Goal: Check status: Check status

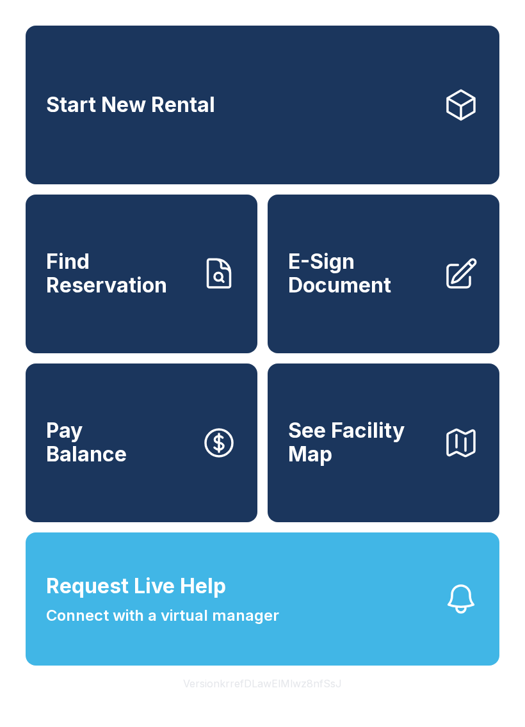
click at [172, 314] on link "Find Reservation" at bounding box center [142, 274] width 232 height 159
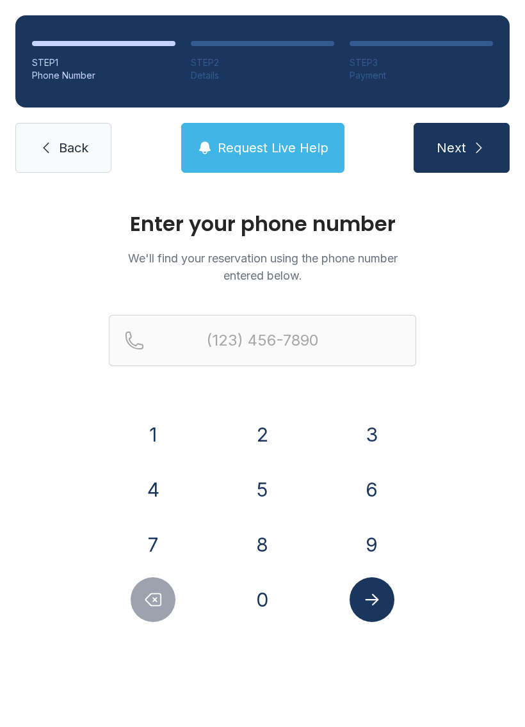
click at [369, 423] on button "3" at bounding box center [371, 434] width 45 height 45
click at [278, 490] on button "5" at bounding box center [262, 489] width 45 height 45
click at [275, 451] on button "2" at bounding box center [262, 434] width 45 height 45
click at [277, 453] on div "2" at bounding box center [262, 434] width 89 height 45
click at [271, 445] on button "2" at bounding box center [262, 434] width 45 height 45
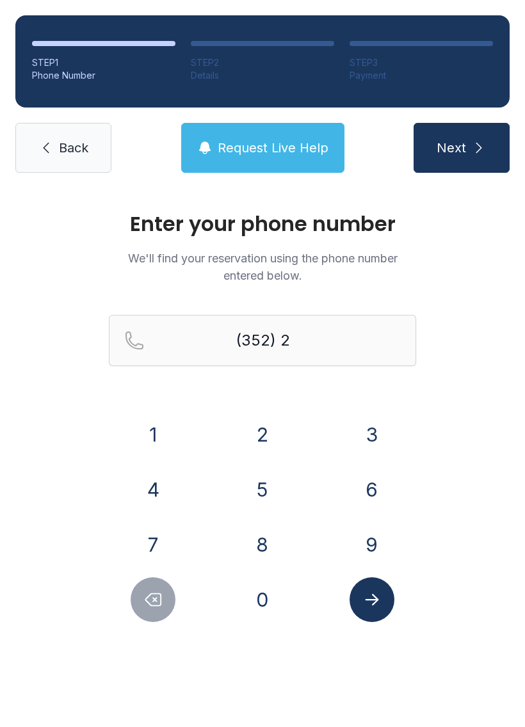
click at [270, 445] on button "2" at bounding box center [262, 434] width 45 height 45
click at [282, 432] on button "2" at bounding box center [262, 434] width 45 height 45
click at [153, 433] on button "1" at bounding box center [153, 434] width 45 height 45
click at [377, 538] on button "9" at bounding box center [371, 544] width 45 height 45
click at [368, 494] on button "6" at bounding box center [371, 489] width 45 height 45
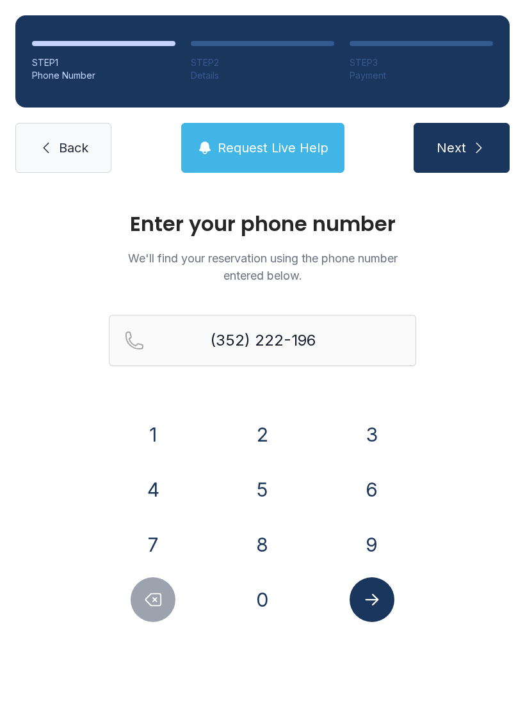
click at [268, 433] on button "2" at bounding box center [262, 434] width 45 height 45
type input "[PHONE_NUMBER]"
click at [376, 598] on icon "Submit lookup form" at bounding box center [371, 600] width 13 height 12
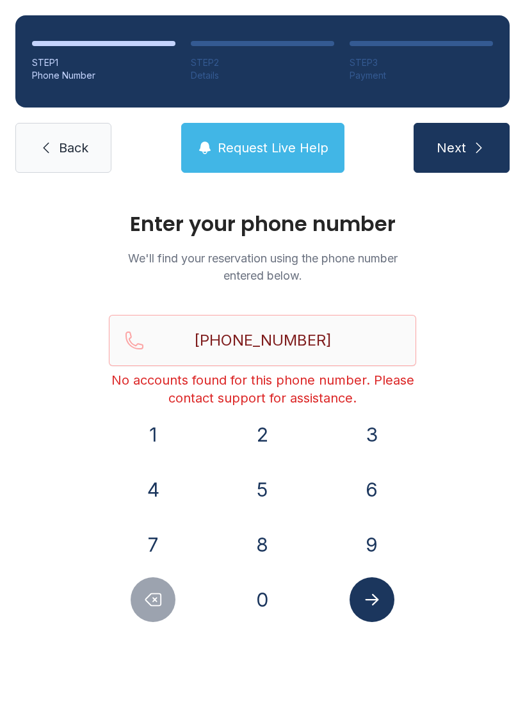
click at [290, 144] on span "Request Live Help" at bounding box center [273, 148] width 111 height 18
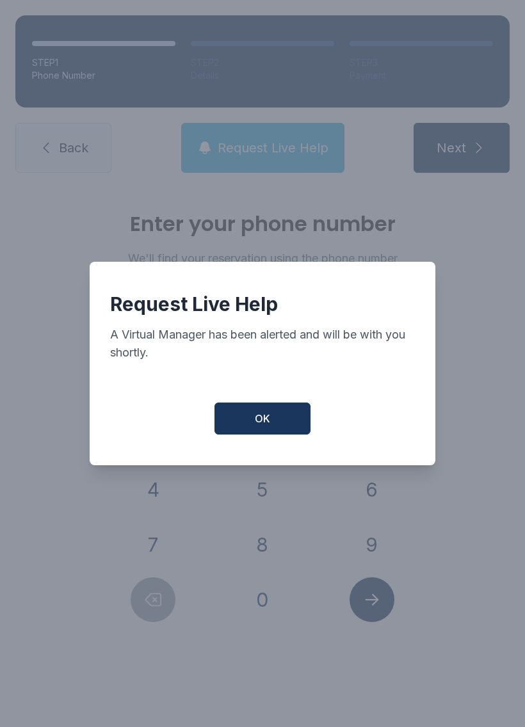
click at [265, 426] on span "OK" at bounding box center [262, 418] width 15 height 15
